Goal: Information Seeking & Learning: Learn about a topic

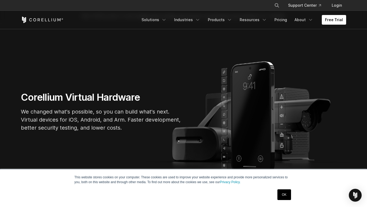
scroll to position [18, 0]
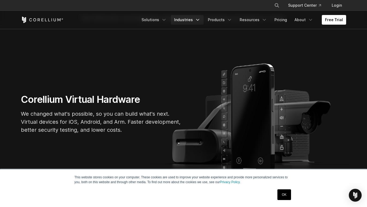
click at [196, 20] on link "Industries" at bounding box center [187, 20] width 33 height 10
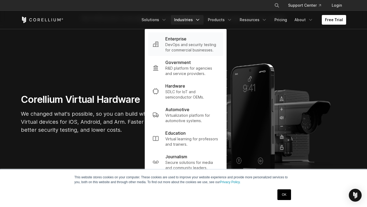
click at [181, 44] on p "DevOps and security testing for commercial businesses." at bounding box center [191, 47] width 53 height 11
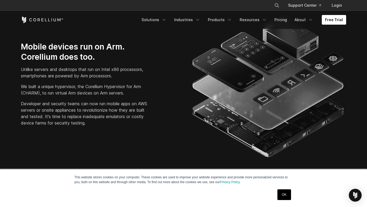
scroll to position [205, 0]
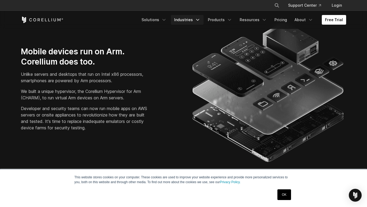
click at [187, 20] on link "Industries" at bounding box center [187, 20] width 33 height 10
